Goal: Information Seeking & Learning: Understand process/instructions

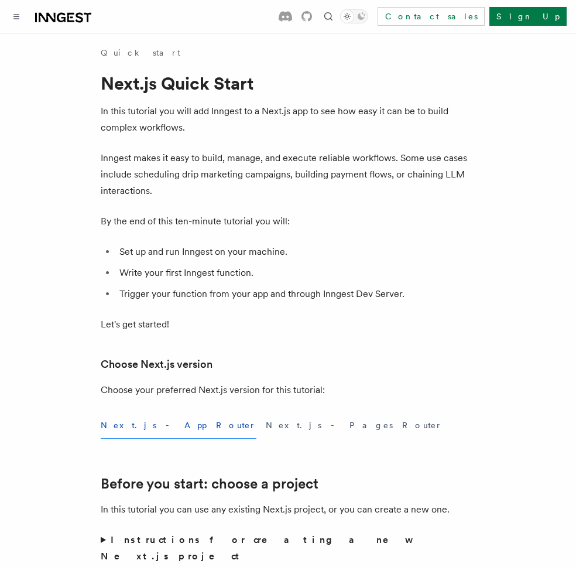
click at [52, 15] on icon at bounding box center [63, 18] width 56 height 14
click at [68, 11] on icon at bounding box center [63, 18] width 56 height 14
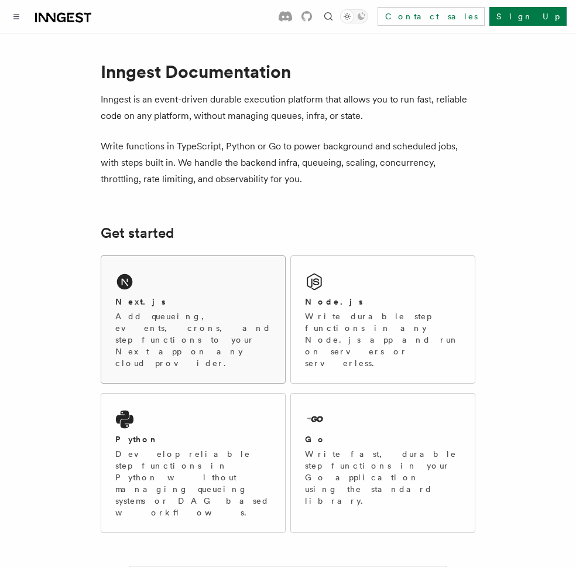
click at [105, 295] on div "Next.js Add queueing, events, crons, and step functions to your Next app on any…" at bounding box center [193, 319] width 184 height 127
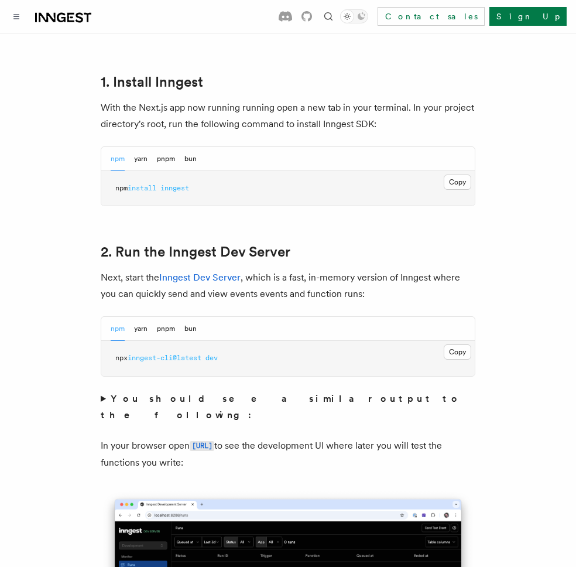
scroll to position [674, 0]
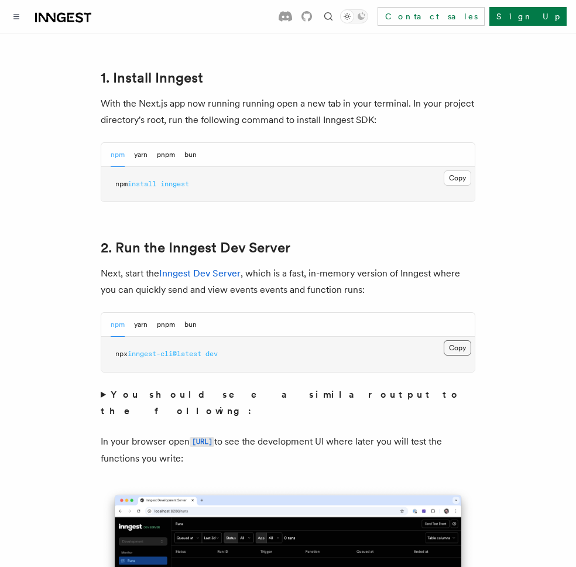
click at [462, 340] on button "Copy Copied" at bounding box center [458, 347] width 28 height 15
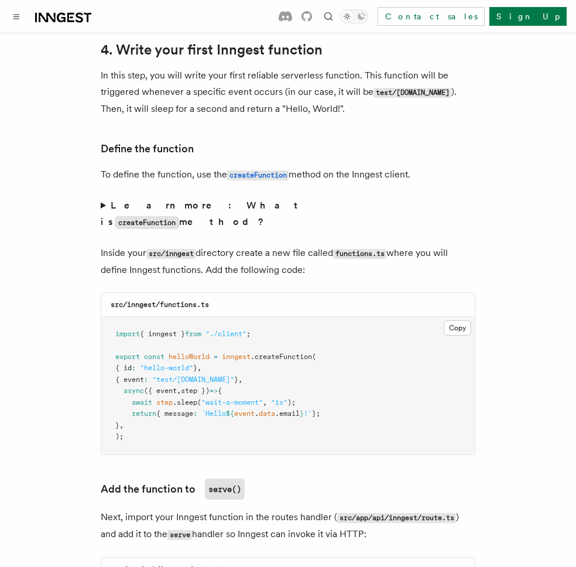
scroll to position [1934, 0]
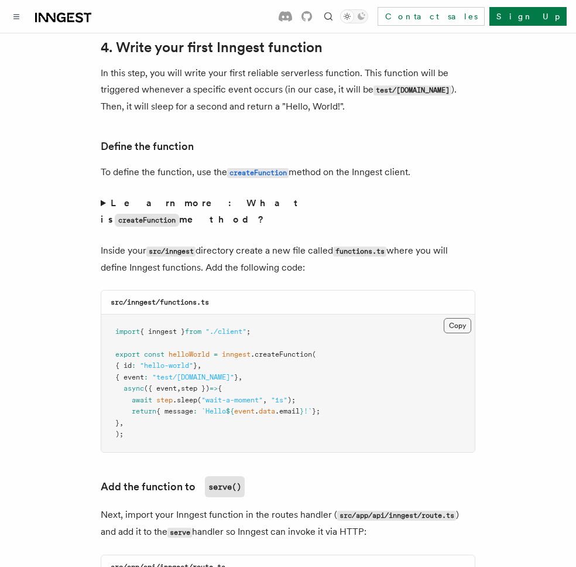
click at [453, 318] on button "Copy Copied" at bounding box center [458, 325] width 28 height 15
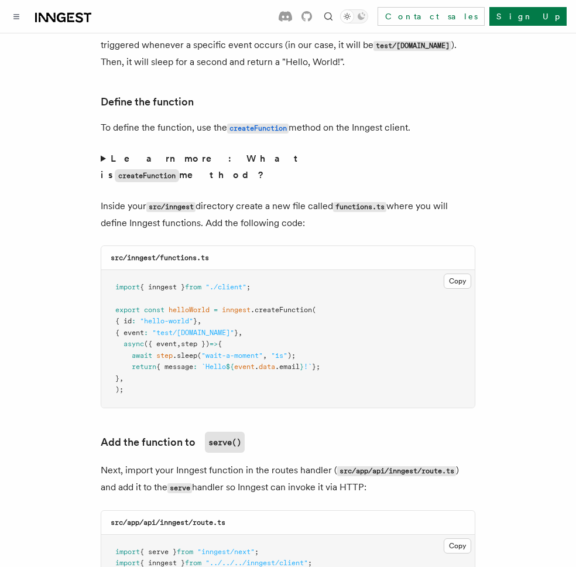
scroll to position [1978, 0]
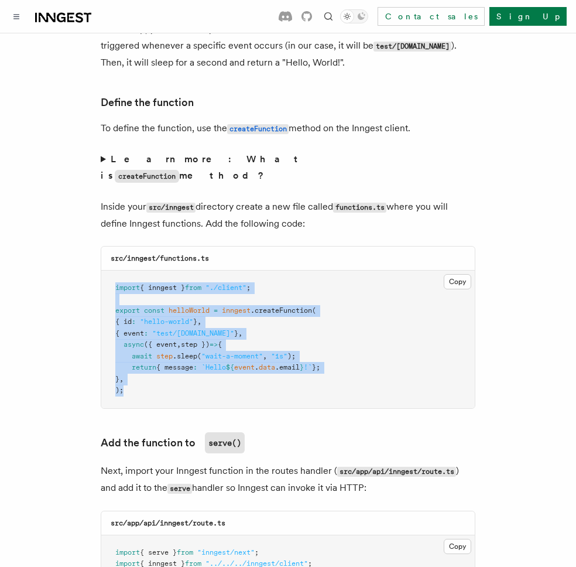
drag, startPoint x: 123, startPoint y: 337, endPoint x: 98, endPoint y: 241, distance: 99.3
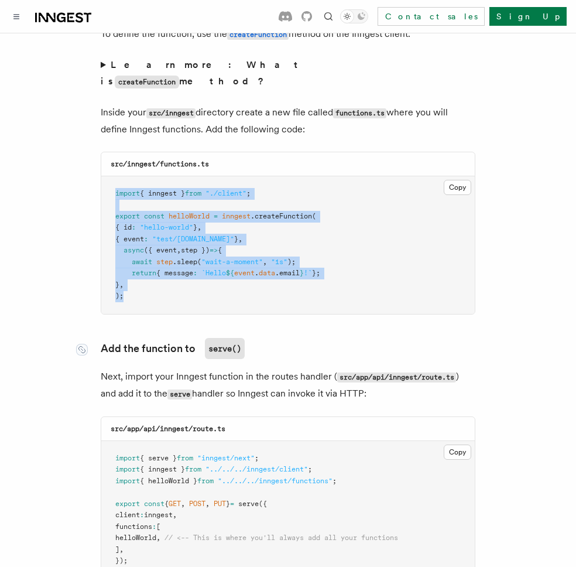
click at [106, 338] on link "Add the function to serve()" at bounding box center [173, 348] width 144 height 21
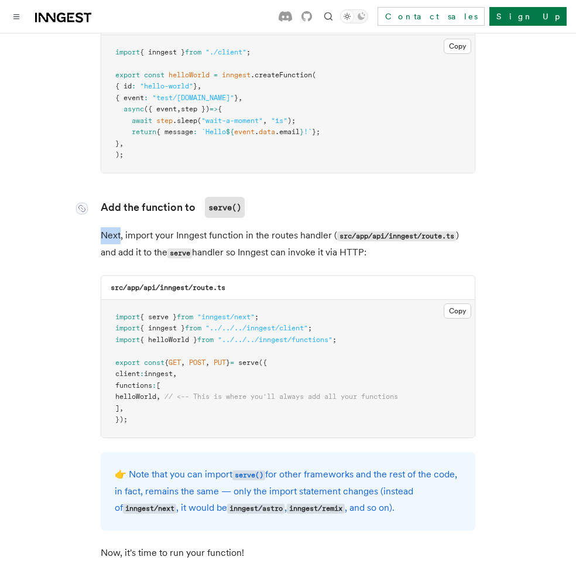
scroll to position [2305, 0]
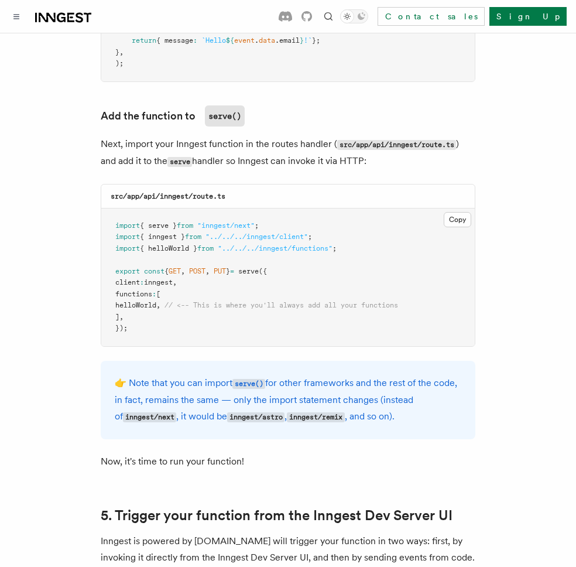
click at [152, 301] on span "helloWorld" at bounding box center [135, 305] width 41 height 8
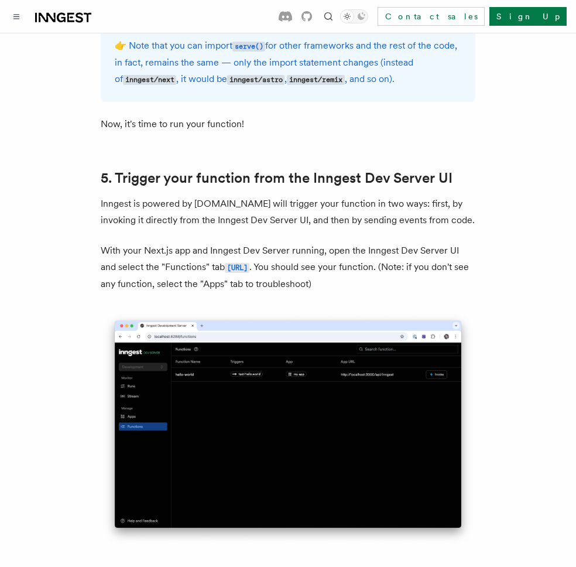
scroll to position [2647, 0]
